Goal: Information Seeking & Learning: Learn about a topic

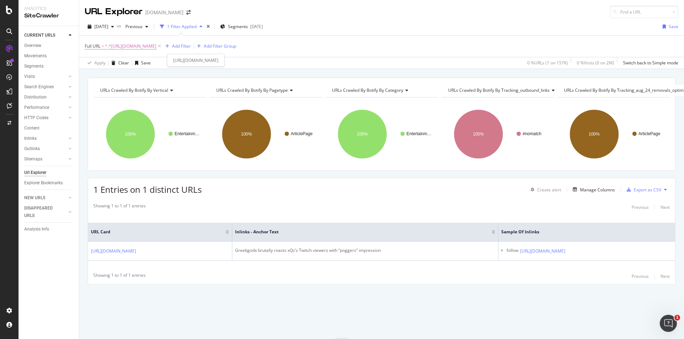
drag, startPoint x: 171, startPoint y: 46, endPoint x: 170, endPoint y: 71, distance: 24.6
click at [156, 46] on span "^.*[URL][DOMAIN_NAME]" at bounding box center [130, 46] width 51 height 10
click at [135, 77] on input "[URL][DOMAIN_NAME]" at bounding box center [124, 75] width 67 height 11
paste input "irl-twitch-streamer-stunned-homeless-man-tells-get-job-636174"
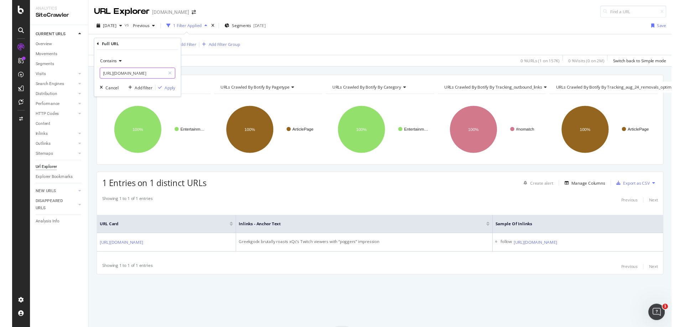
scroll to position [0, 149]
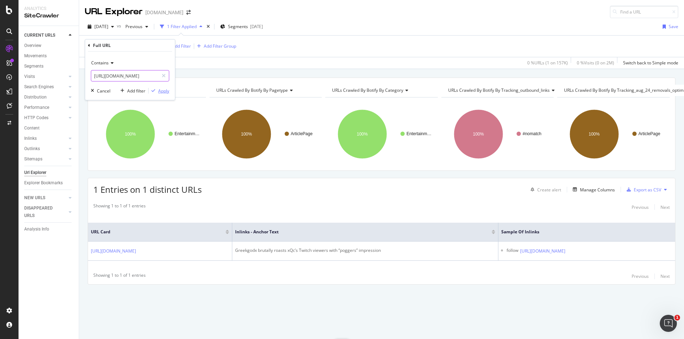
type input "[URL][DOMAIN_NAME]"
click at [165, 90] on div "Apply" at bounding box center [163, 91] width 11 height 6
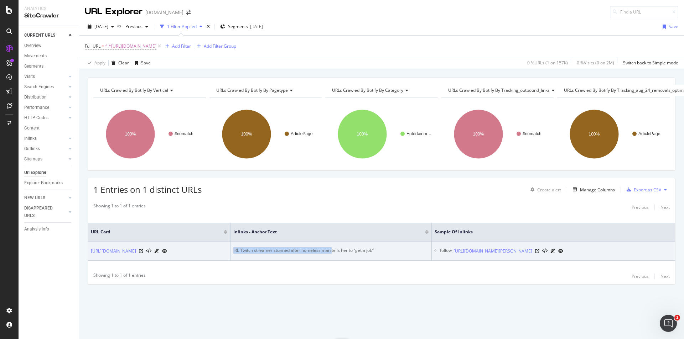
drag, startPoint x: 332, startPoint y: 248, endPoint x: 231, endPoint y: 244, distance: 100.8
click at [231, 244] on td "IRL Twitch streamer stunned after homeless man tells her to “get a job”" at bounding box center [330, 251] width 201 height 19
copy div "IRL Twitch streamer stunned after homeless man"
click at [539, 253] on icon at bounding box center [537, 251] width 4 height 4
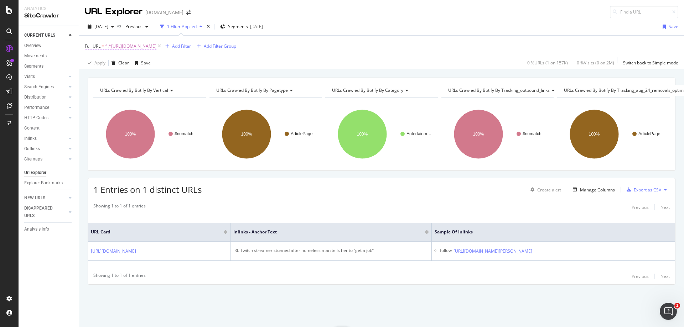
click at [156, 49] on span "^.*[URL][DOMAIN_NAME]" at bounding box center [130, 46] width 51 height 10
click at [132, 75] on input "[URL][DOMAIN_NAME]" at bounding box center [124, 75] width 67 height 11
paste input "fortnite/epic-games-announces-that-remote-explosives-will-be-temporarily-disabl…"
type input "[URL][DOMAIN_NAME]"
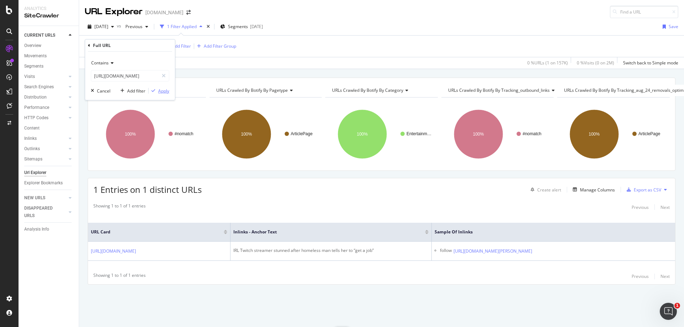
scroll to position [0, 0]
click at [164, 91] on div "Apply" at bounding box center [163, 91] width 11 height 6
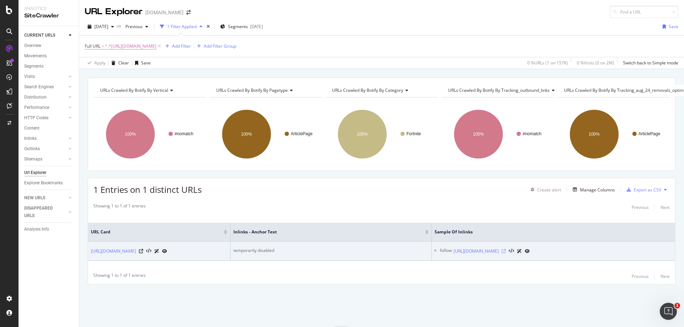
click at [506, 249] on icon at bounding box center [503, 251] width 4 height 4
click at [259, 248] on div "temporarily disabled" at bounding box center [330, 251] width 195 height 6
copy div "temporarily disabled"
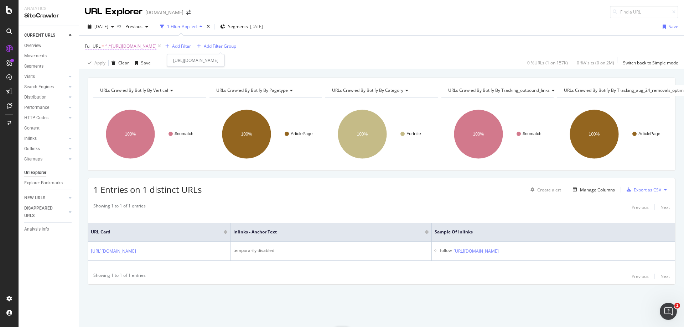
click at [156, 47] on span "^.*[URL][DOMAIN_NAME]" at bounding box center [130, 46] width 51 height 10
click at [142, 75] on input "[URL][DOMAIN_NAME]" at bounding box center [124, 75] width 67 height 11
paste input "minecraft/minecraft-dungeons-dlc-release-dates-revealed-1373372"
type input "[URL][DOMAIN_NAME]"
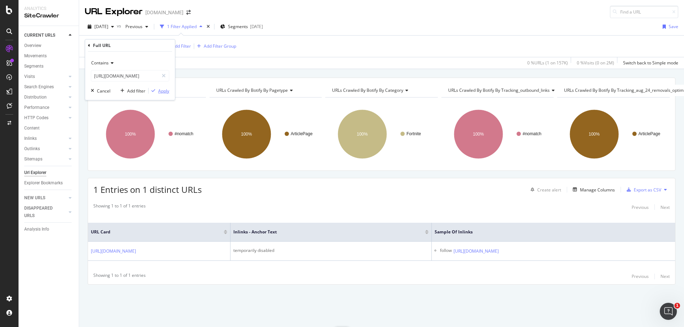
scroll to position [0, 0]
click at [163, 90] on div "Apply" at bounding box center [163, 91] width 11 height 6
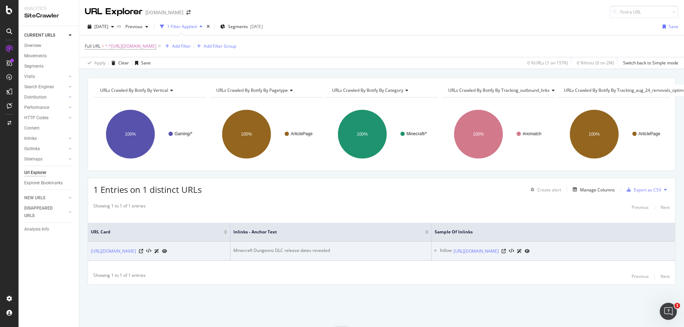
click at [287, 248] on div "Minecraft Dungeons DLC release dates revealed" at bounding box center [330, 251] width 195 height 6
copy div "Minecraft Dungeons DLC release dates revealed"
click at [506, 250] on icon at bounding box center [503, 251] width 4 height 4
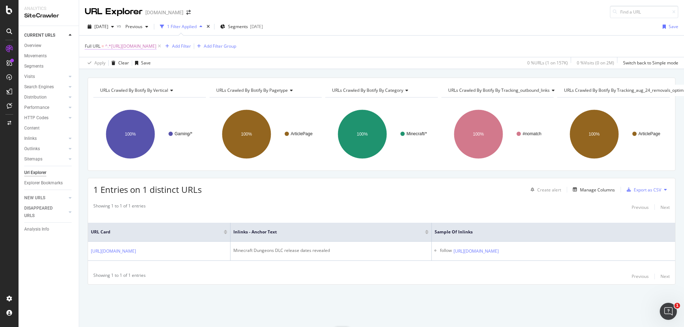
click at [156, 43] on span "^.*[URL][DOMAIN_NAME]" at bounding box center [130, 46] width 51 height 10
click at [124, 79] on input "[URL][DOMAIN_NAME]" at bounding box center [124, 75] width 67 height 11
paste input "csgo/how-grim-can-revitalize-team-liquids-slumping-csgo-super-team-1410243"
type input "[URL][DOMAIN_NAME]"
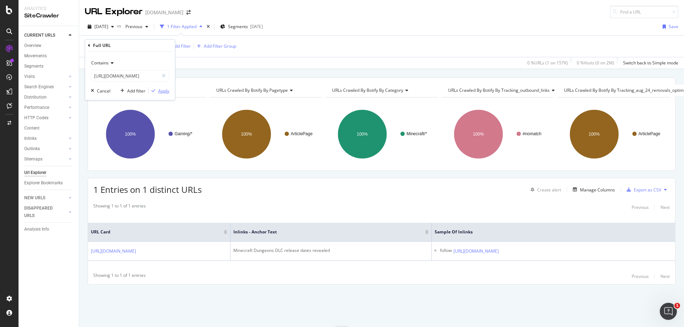
scroll to position [0, 0]
click at [166, 92] on div "Apply" at bounding box center [163, 91] width 11 height 6
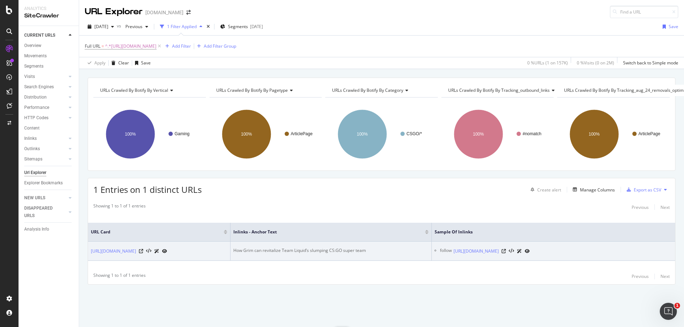
click at [291, 248] on div "How Grim can revitalize Team Liquid’s slumping CS:GO super team" at bounding box center [330, 251] width 195 height 6
click at [292, 248] on div "How Grim can revitalize Team Liquid’s slumping CS:GO super team" at bounding box center [330, 251] width 195 height 6
click at [293, 248] on div "How Grim can revitalize Team Liquid’s slumping CS:GO super team" at bounding box center [330, 251] width 195 height 6
drag, startPoint x: 300, startPoint y: 247, endPoint x: 234, endPoint y: 247, distance: 65.5
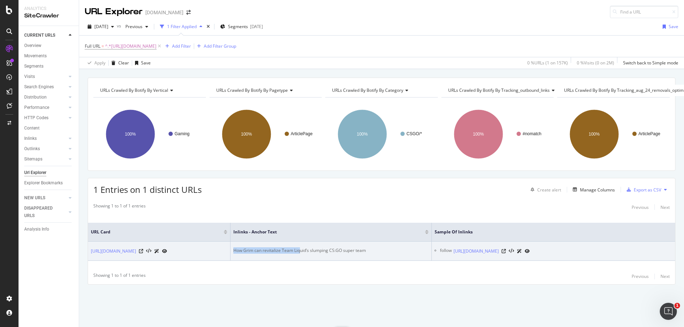
click at [234, 248] on div "How Grim can revitalize Team Liquid’s slumping CS:GO super team" at bounding box center [330, 251] width 195 height 6
copy div "How Grim can revitalize Team Liq"
click at [506, 252] on icon at bounding box center [503, 251] width 4 height 4
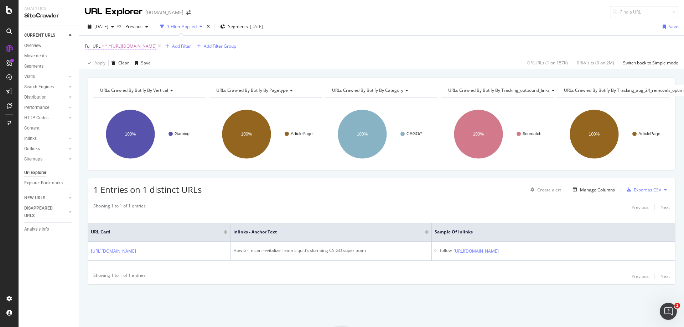
click at [156, 47] on span "^.*[URL][DOMAIN_NAME]" at bounding box center [130, 46] width 51 height 10
click at [146, 73] on input "[URL][DOMAIN_NAME]" at bounding box center [124, 75] width 67 height 11
paste input "overwatch/overwatchs-[GEOGRAPHIC_DATA]-map-has-a-sneaky-ult-spot-439566"
type input "[URL][DOMAIN_NAME]"
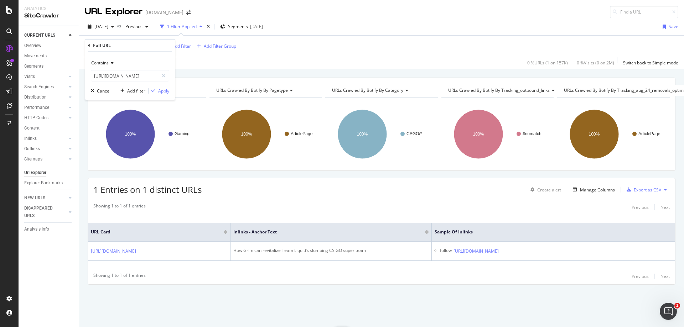
scroll to position [0, 0]
click at [163, 92] on div "Apply" at bounding box center [163, 91] width 11 height 6
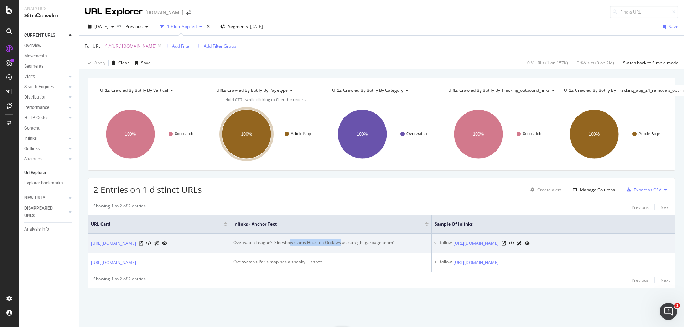
drag, startPoint x: 290, startPoint y: 241, endPoint x: 342, endPoint y: 243, distance: 52.0
click at [342, 243] on div "Overwatch League’s Sideshow slams Houston Outlaws as ‘straight garbage team’" at bounding box center [330, 243] width 195 height 6
drag, startPoint x: 345, startPoint y: 243, endPoint x: 275, endPoint y: 241, distance: 70.2
click at [275, 241] on div "Overwatch League’s Sideshow slams Houston Outlaws as ‘straight garbage team’" at bounding box center [330, 243] width 195 height 6
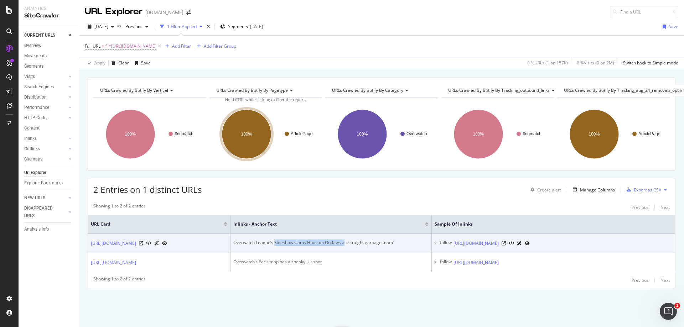
copy div "Sideshow slams Houston Outlaws a"
click at [506, 244] on icon at bounding box center [503, 243] width 4 height 4
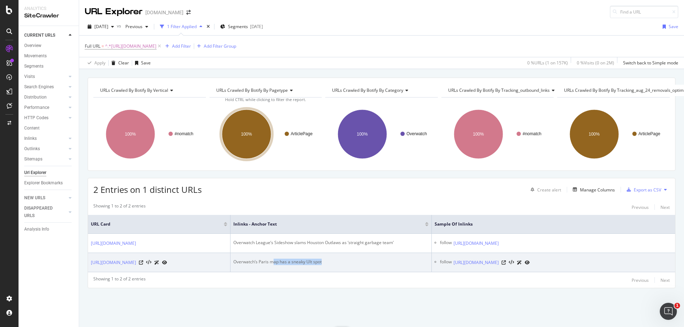
drag, startPoint x: 272, startPoint y: 269, endPoint x: 321, endPoint y: 268, distance: 49.5
click at [321, 265] on div "Overwatch’s Paris map has a sneaky Ult spot" at bounding box center [330, 262] width 195 height 6
copy div "ap has a sneaky Ult spot"
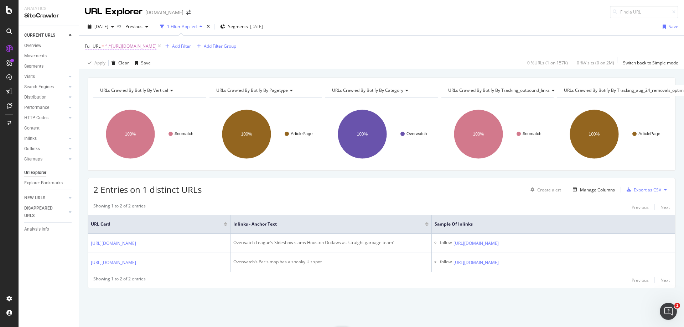
click at [156, 45] on span "^.*[URL][DOMAIN_NAME]" at bounding box center [130, 46] width 51 height 10
click at [138, 77] on input "[URL][DOMAIN_NAME]" at bounding box center [124, 75] width 67 height 11
paste input "world-of-warcraft/blizzard-confirms-world-of-warcraft-shadowlands-release-date-…"
type input "[URL][DOMAIN_NAME]"
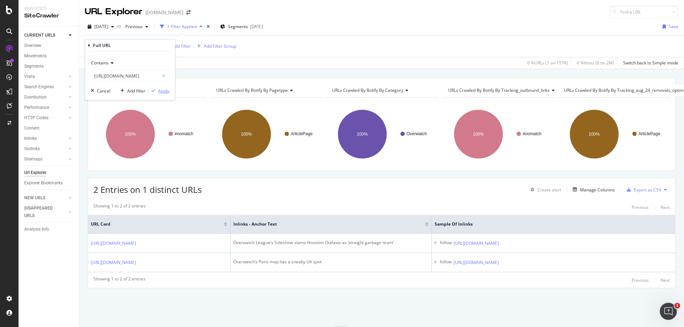
click at [163, 92] on div "Apply" at bounding box center [163, 91] width 11 height 6
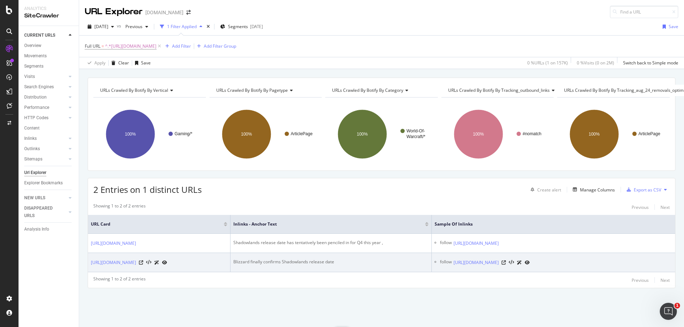
click at [292, 265] on div "Blizzard finally confirms Shadowlands release date" at bounding box center [330, 262] width 195 height 6
copy div "Blizzard finally confirms Shadowlands release date"
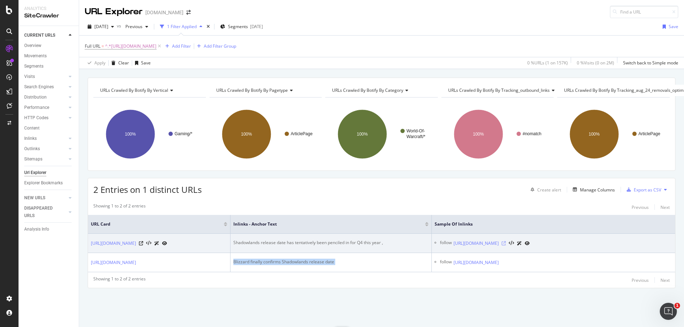
click at [506, 245] on icon at bounding box center [503, 243] width 4 height 4
drag, startPoint x: 332, startPoint y: 238, endPoint x: 320, endPoint y: 239, distance: 12.2
click at [320, 239] on td "Shadowlands release date has tentatively been penciled in for Q4 this year ," at bounding box center [330, 243] width 201 height 19
click at [324, 242] on div "Shadowlands release date has tentatively been penciled in for Q4 this year ," at bounding box center [330, 243] width 195 height 6
drag, startPoint x: 329, startPoint y: 243, endPoint x: 238, endPoint y: 245, distance: 91.6
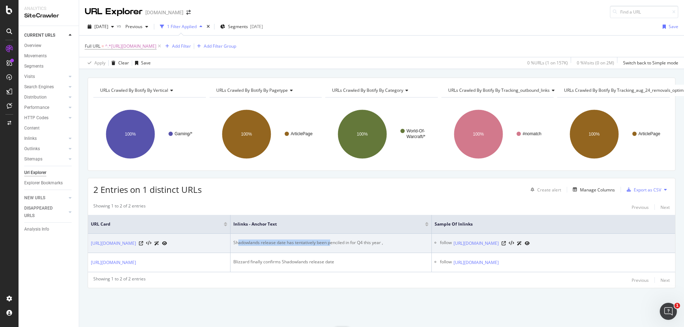
click at [238, 245] on div "Shadowlands release date has tentatively been penciled in for Q4 this year ," at bounding box center [330, 243] width 195 height 6
copy div "adowlands release date has tentatively been p"
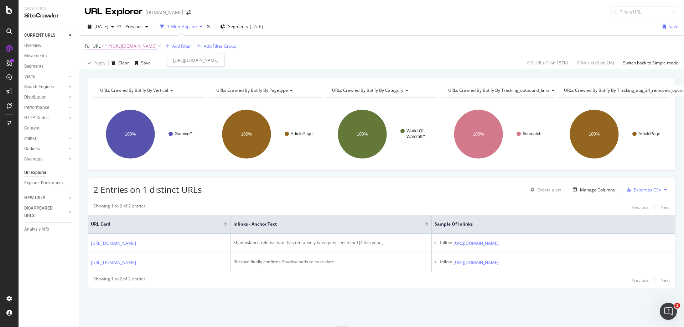
click at [156, 49] on span "^.*[URL][DOMAIN_NAME]" at bounding box center [130, 46] width 51 height 10
click at [133, 74] on input "[URL][DOMAIN_NAME]" at bounding box center [124, 75] width 67 height 11
paste input "fortnite/faze-banks-and-tfue-launch-fortnite-inspired-gold-scar-pendant-152899"
type input "[URL][DOMAIN_NAME]"
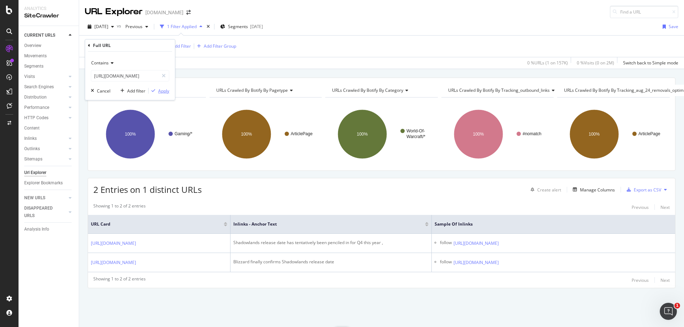
scroll to position [0, 0]
click at [167, 93] on div "Apply" at bounding box center [163, 91] width 11 height 6
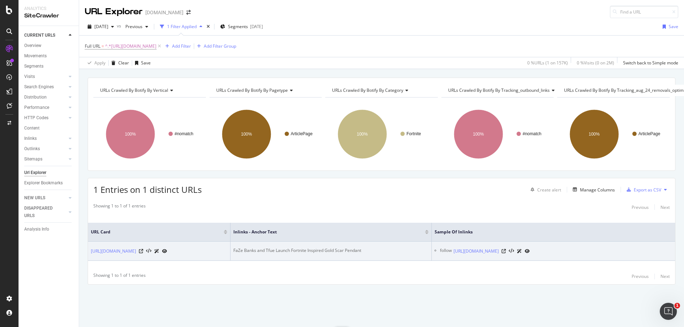
click at [309, 248] on div "FaZe Banks and Tfue Launch Fortnite Inspired Gold Scar Pendant" at bounding box center [330, 251] width 195 height 6
copy div "FaZe Banks and Tfue Launch Fortnite Inspired Gold Scar Pendant"
click at [530, 248] on div "[URL][DOMAIN_NAME]" at bounding box center [491, 251] width 76 height 7
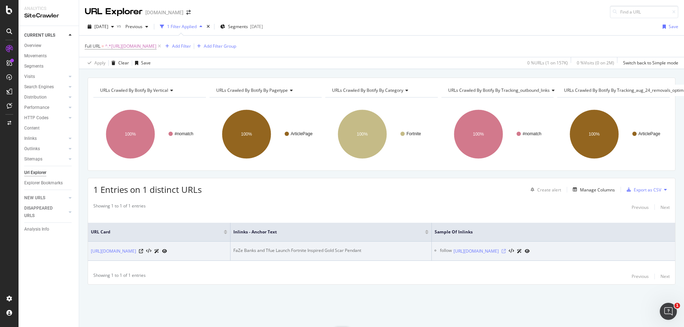
click at [506, 249] on icon at bounding box center [503, 251] width 4 height 4
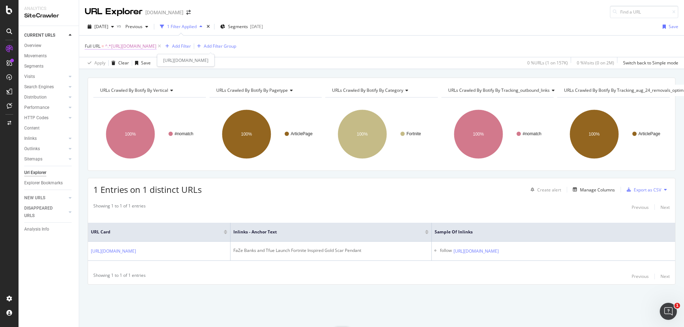
click at [156, 45] on span "^.*[URL][DOMAIN_NAME]" at bounding box center [130, 46] width 51 height 10
click at [142, 81] on input "[URL][DOMAIN_NAME]" at bounding box center [124, 75] width 67 height 11
paste input "entertainment/twitch-streamer-panics-as-massive-earthquake-interrupts-broadcast…"
type input "[URL][DOMAIN_NAME]"
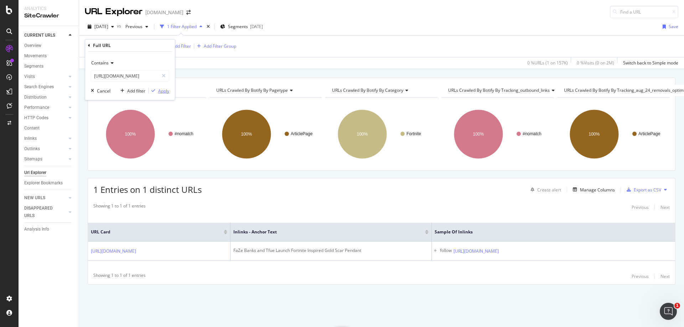
click at [162, 92] on div "Apply" at bounding box center [163, 91] width 11 height 6
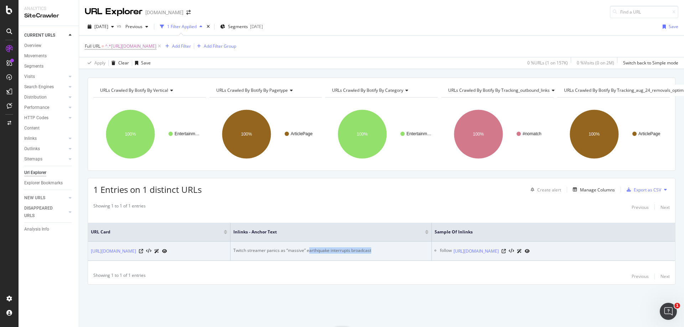
drag, startPoint x: 308, startPoint y: 242, endPoint x: 375, endPoint y: 244, distance: 66.6
click at [375, 248] on div "Twitch streamer panics as “massive” earthquake interrupts broadcast" at bounding box center [330, 251] width 195 height 6
copy div "arthquake interrupts broadcast"
click at [506, 249] on icon at bounding box center [503, 251] width 4 height 4
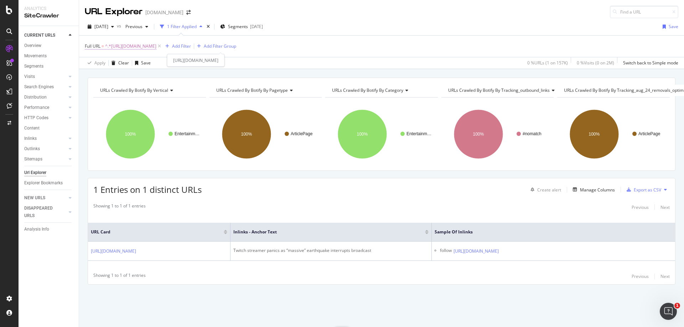
click at [156, 47] on span "^.*[URL][DOMAIN_NAME]" at bounding box center [130, 46] width 51 height 10
drag, startPoint x: 134, startPoint y: 77, endPoint x: 157, endPoint y: 87, distance: 25.3
click at [134, 78] on input "[URL][DOMAIN_NAME]" at bounding box center [124, 75] width 67 height 11
paste input "apex-legends/dr-[PERSON_NAME]-takes-aim-shroud-ahead-upcoming-apex-legends-twit…"
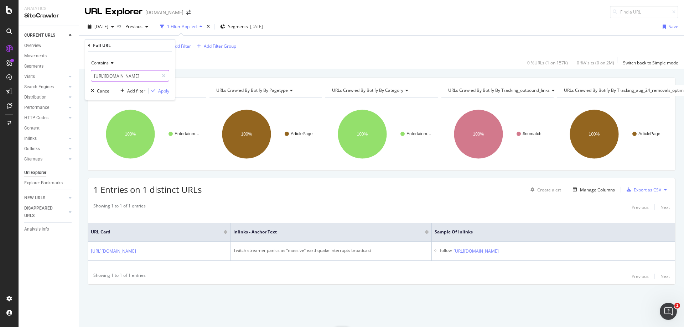
type input "[URL][DOMAIN_NAME]"
click at [161, 91] on div "Apply" at bounding box center [163, 91] width 11 height 6
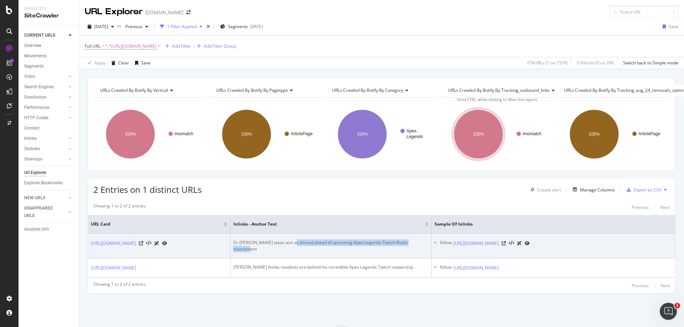
drag, startPoint x: 289, startPoint y: 241, endPoint x: 428, endPoint y: 241, distance: 138.5
click at [428, 241] on div "Dr [PERSON_NAME] takes aim at shroud ahead of upcoming Apex Legends Twitch Riva…" at bounding box center [330, 246] width 195 height 13
click at [506, 246] on icon at bounding box center [503, 243] width 4 height 4
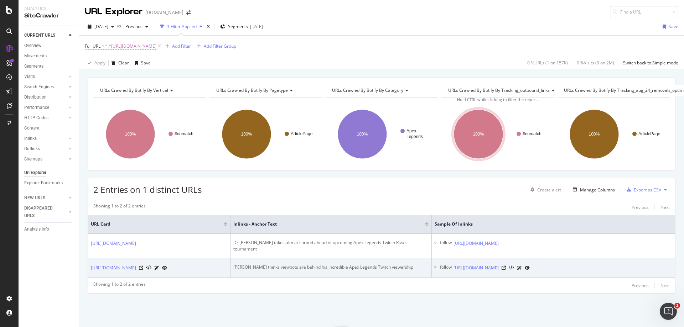
click at [277, 272] on td "[PERSON_NAME] thinks viewbots are behind his incredible Apex Legends Twitch vie…" at bounding box center [330, 268] width 201 height 19
click at [279, 272] on td "[PERSON_NAME] thinks viewbots are behind his incredible Apex Legends Twitch vie…" at bounding box center [330, 268] width 201 height 19
click at [280, 272] on td "[PERSON_NAME] thinks viewbots are behind his incredible Apex Legends Twitch vie…" at bounding box center [330, 268] width 201 height 19
click at [282, 272] on td "[PERSON_NAME] thinks viewbots are behind his incredible Apex Legends Twitch vie…" at bounding box center [330, 268] width 201 height 19
click at [284, 271] on div "[PERSON_NAME] thinks viewbots are behind his incredible Apex Legends Twitch vie…" at bounding box center [330, 267] width 195 height 6
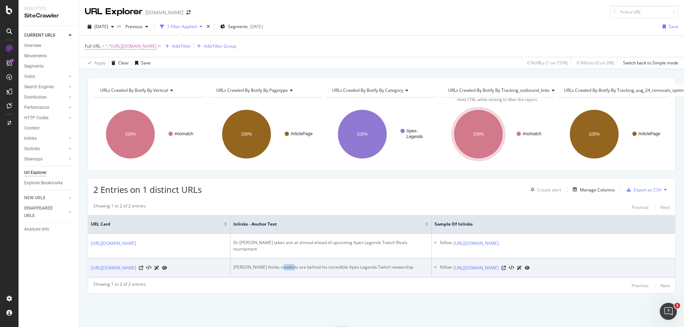
click at [284, 271] on div "[PERSON_NAME] thinks viewbots are behind his incredible Apex Legends Twitch vie…" at bounding box center [330, 267] width 195 height 6
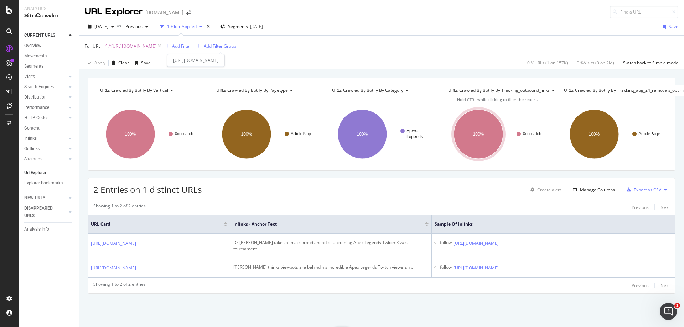
click at [156, 48] on span "^.*[URL][DOMAIN_NAME]" at bounding box center [130, 46] width 51 height 10
click at [131, 76] on input "[URL][DOMAIN_NAME]" at bounding box center [124, 75] width 67 height 11
paste input "entertainment/summit1g-explains-how-hes-benefiting-from-dr-disrespects-twitch-b…"
type input "[URL][DOMAIN_NAME]"
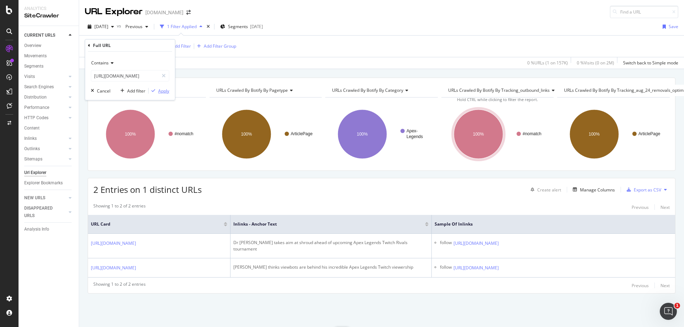
scroll to position [0, 0]
click at [166, 88] on div "Apply" at bounding box center [163, 91] width 11 height 6
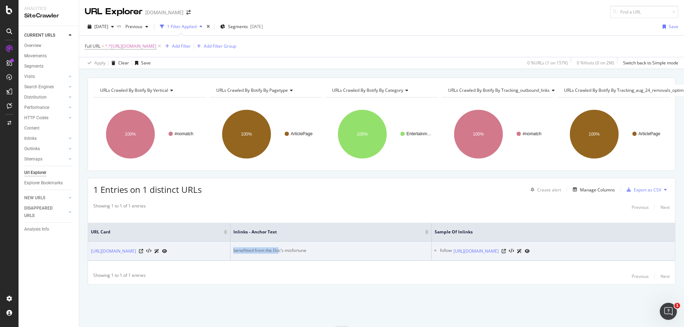
drag, startPoint x: 280, startPoint y: 244, endPoint x: 229, endPoint y: 244, distance: 51.3
click at [229, 244] on tr "[URL][DOMAIN_NAME] benefitted from the Doc’s misfortune follow [URL][DOMAIN_NAM…" at bounding box center [381, 251] width 587 height 19
click at [506, 249] on icon at bounding box center [503, 251] width 4 height 4
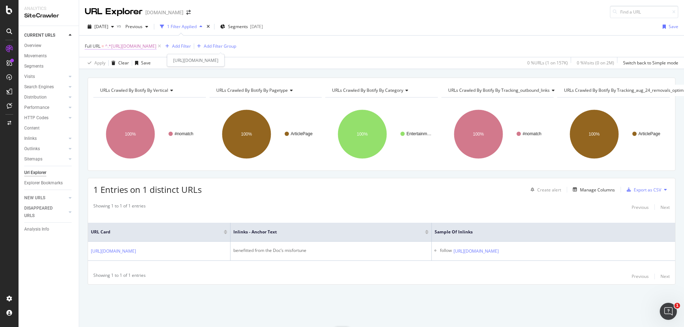
drag, startPoint x: 193, startPoint y: 50, endPoint x: 197, endPoint y: 48, distance: 4.5
click at [156, 50] on span "^.*[URL][DOMAIN_NAME]" at bounding box center [130, 46] width 51 height 10
click at [147, 76] on input "[URL][DOMAIN_NAME]" at bounding box center [124, 75] width 67 height 11
paste input "surprises-team-as-he-flies-in-to-steal-loot-in-the-nick-of-time-260817"
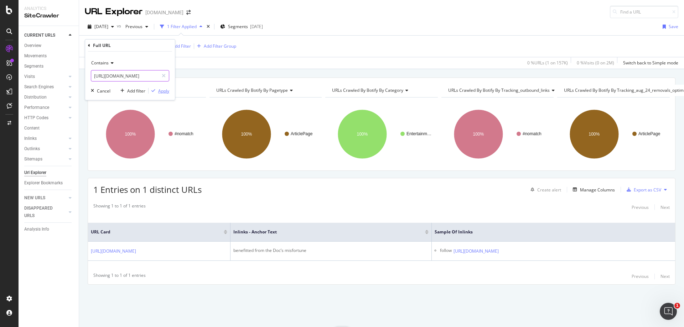
type input "[URL][DOMAIN_NAME]"
click at [162, 92] on div "Apply" at bounding box center [163, 91] width 11 height 6
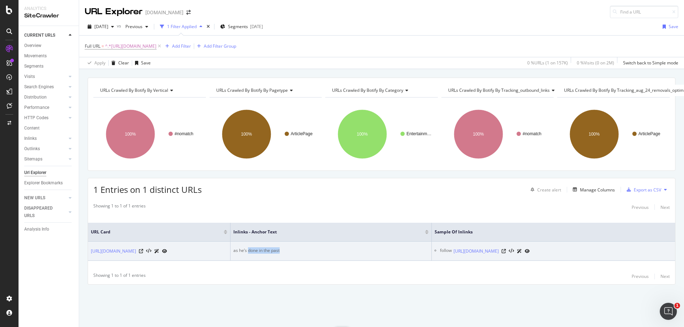
drag, startPoint x: 248, startPoint y: 245, endPoint x: 294, endPoint y: 245, distance: 45.9
click at [294, 248] on div "as he’s done in the past" at bounding box center [330, 251] width 195 height 6
click at [506, 249] on icon at bounding box center [503, 251] width 4 height 4
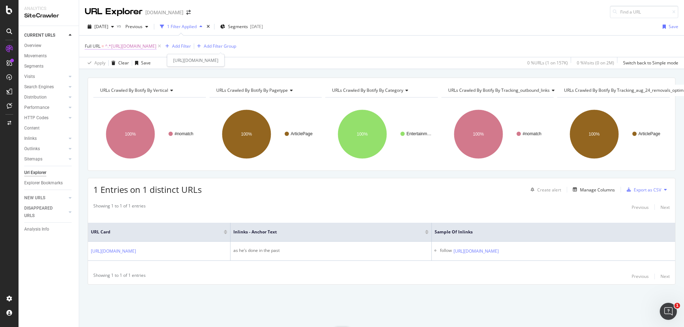
click at [156, 45] on span "^.*[URL][DOMAIN_NAME]" at bounding box center [130, 46] width 51 height 10
click at [145, 77] on input "[URL][DOMAIN_NAME]" at bounding box center [124, 75] width 67 height 11
paste input "twitch-streamer-forsen-article-13-escape-plan-490288"
type input "[URL][DOMAIN_NAME]"
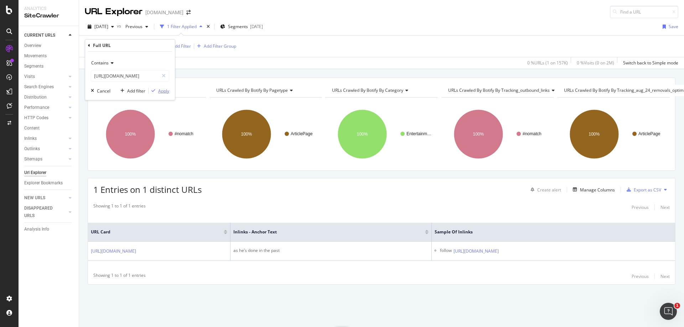
click at [166, 91] on div "Apply" at bounding box center [163, 91] width 11 height 6
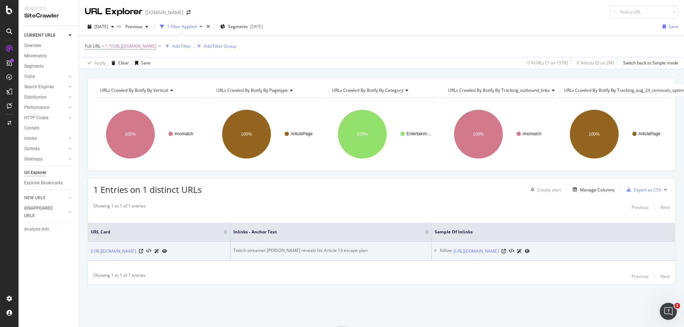
click at [268, 249] on div "Twitch streamer [PERSON_NAME] reveals his Article 13 escape plan" at bounding box center [330, 251] width 195 height 6
click at [506, 253] on icon at bounding box center [503, 251] width 4 height 4
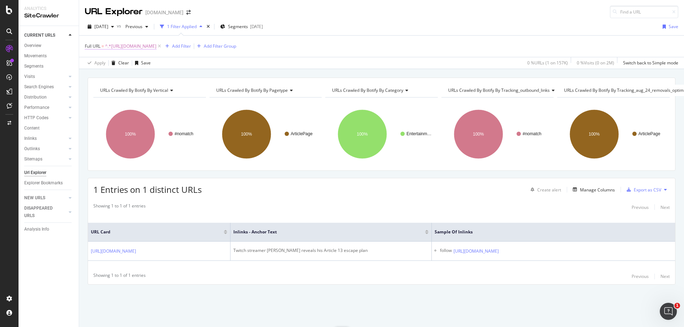
click at [156, 47] on span "^.*[URL][DOMAIN_NAME]" at bounding box center [130, 46] width 51 height 10
click at [139, 75] on input "[URL][DOMAIN_NAME]" at bounding box center [124, 75] width 67 height 11
paste input "breaks-down-in-tears-after-finally-getting-partnered-1302724"
type input "[URL][DOMAIN_NAME]"
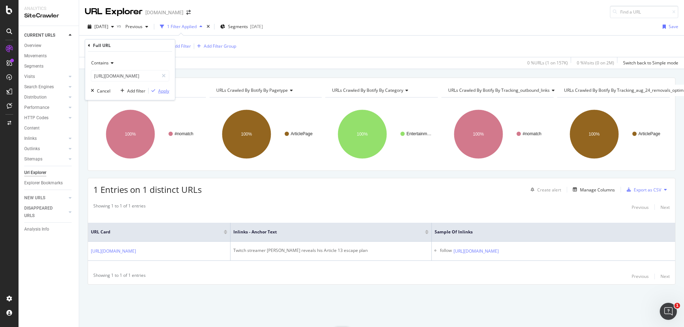
scroll to position [0, 0]
click at [161, 92] on div "Apply" at bounding box center [163, 91] width 11 height 6
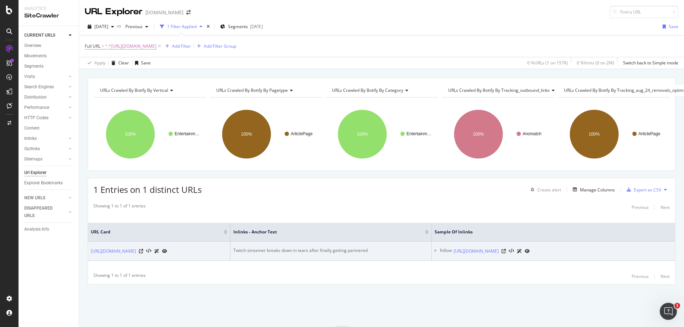
click at [307, 248] on div "Twitch streamer breaks down in tears after finally getting partnered" at bounding box center [330, 251] width 195 height 6
click at [506, 249] on icon at bounding box center [503, 251] width 4 height 4
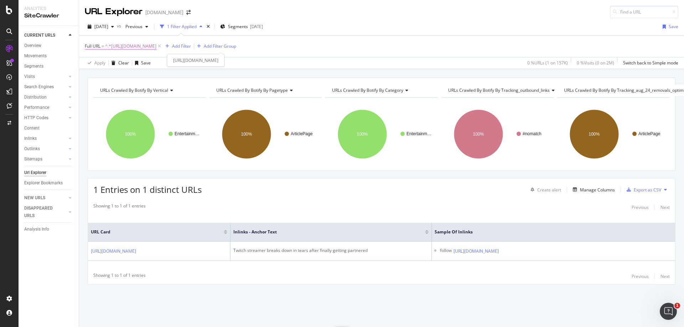
click at [156, 42] on span "^.*[URL][DOMAIN_NAME]" at bounding box center [130, 46] width 51 height 10
click at [138, 77] on input "[URL][DOMAIN_NAME]" at bounding box center [124, 75] width 67 height 11
paste input "streamer-sexy-spongebob-emote-approved-unexpected-change-1066089"
type input "[URL][DOMAIN_NAME]"
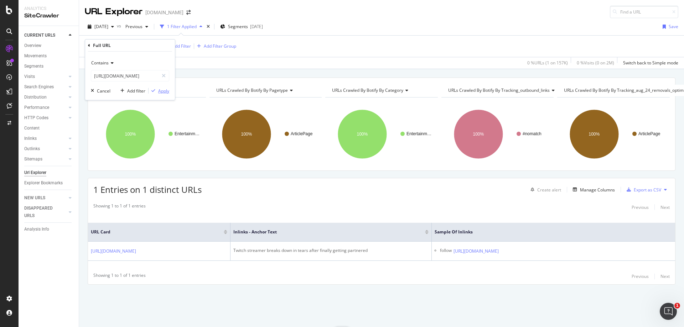
click at [160, 90] on div "Apply" at bounding box center [163, 91] width 11 height 6
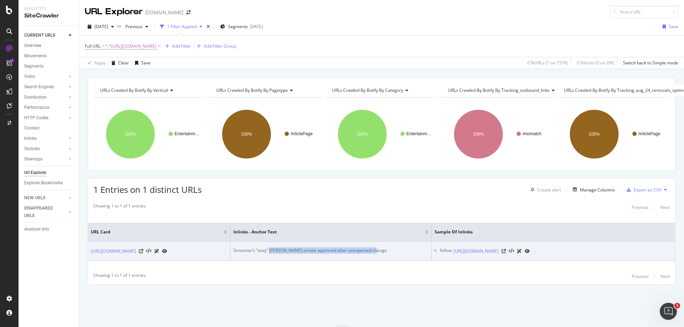
drag, startPoint x: 270, startPoint y: 244, endPoint x: 383, endPoint y: 242, distance: 113.3
click at [383, 248] on div "Streamer’s “sexy” [PERSON_NAME] emote approved after unexpected change" at bounding box center [330, 251] width 195 height 6
click at [506, 249] on icon at bounding box center [503, 251] width 4 height 4
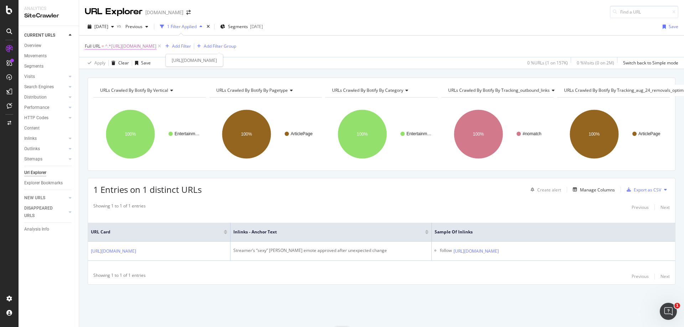
click at [156, 48] on span "^.*[URL][DOMAIN_NAME]" at bounding box center [130, 46] width 51 height 10
click at [134, 76] on input "[URL][DOMAIN_NAME]" at bounding box center [124, 75] width 67 height 11
paste input "[PERSON_NAME]-teaches-[PERSON_NAME]-tiktok-dances-with-hilarious-results-1340475"
type input "[URL][DOMAIN_NAME][PERSON_NAME][PERSON_NAME]"
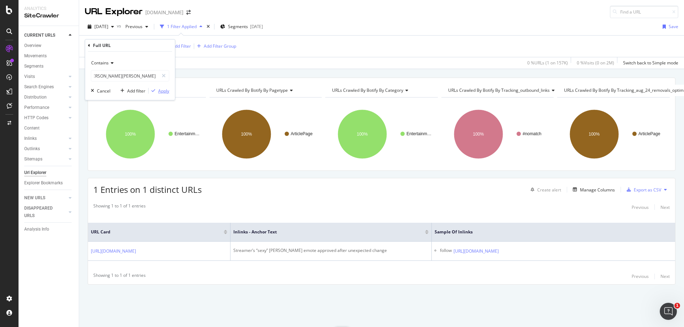
scroll to position [0, 0]
click at [160, 93] on div "Apply" at bounding box center [163, 91] width 11 height 6
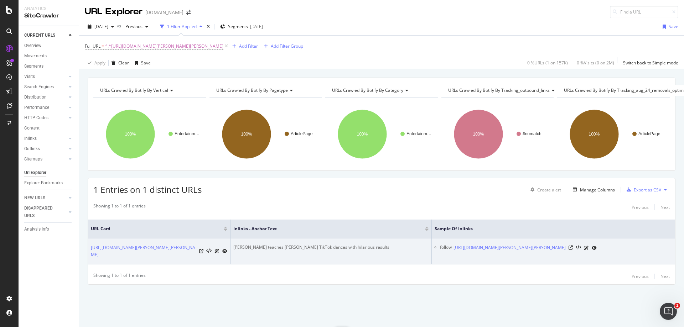
drag, startPoint x: 254, startPoint y: 244, endPoint x: 383, endPoint y: 244, distance: 128.9
click at [383, 244] on div "[PERSON_NAME] teaches [PERSON_NAME] TikTok dances with hilarious results" at bounding box center [330, 247] width 195 height 6
click at [573, 247] on icon at bounding box center [570, 248] width 4 height 4
